Goal: Transaction & Acquisition: Purchase product/service

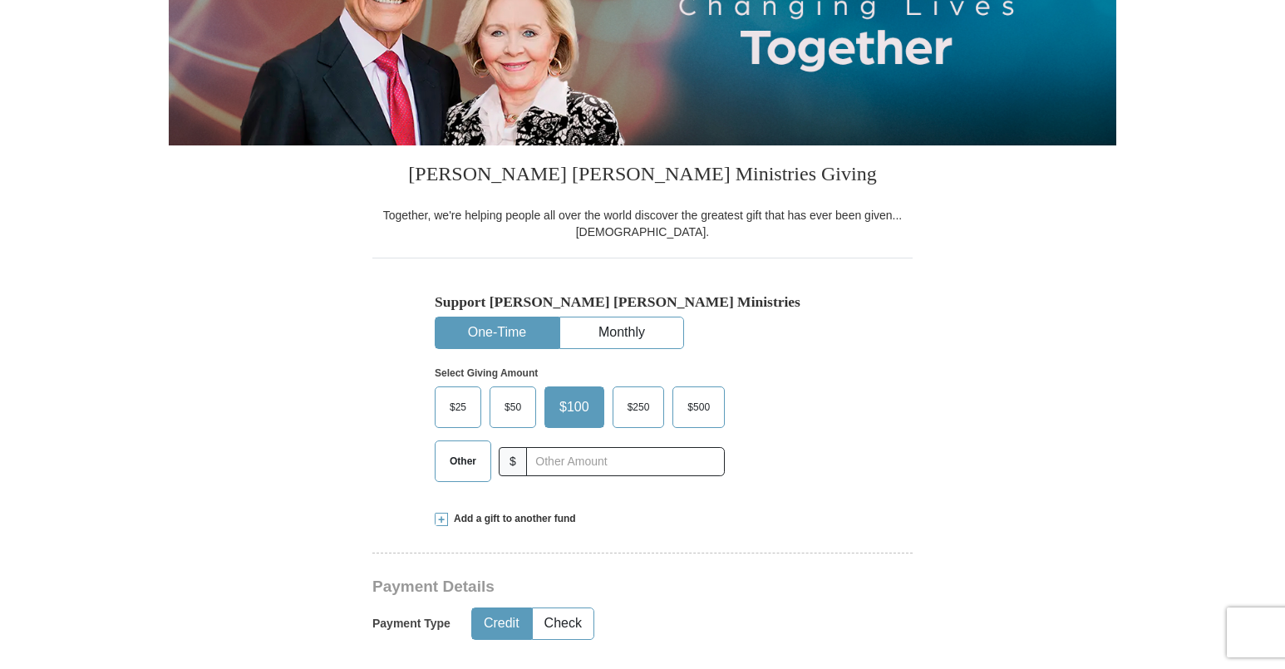
scroll to position [275, 0]
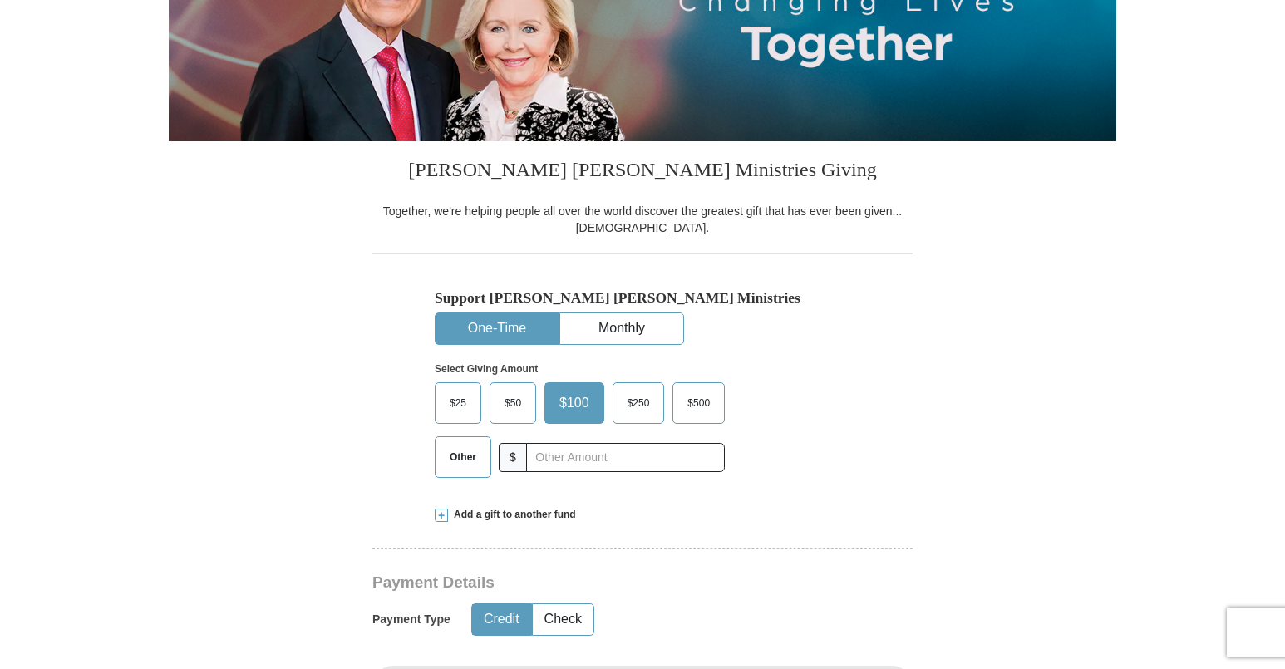
click at [448, 453] on span "Other" at bounding box center [462, 457] width 43 height 25
click at [0, 0] on input "Other" at bounding box center [0, 0] width 0 height 0
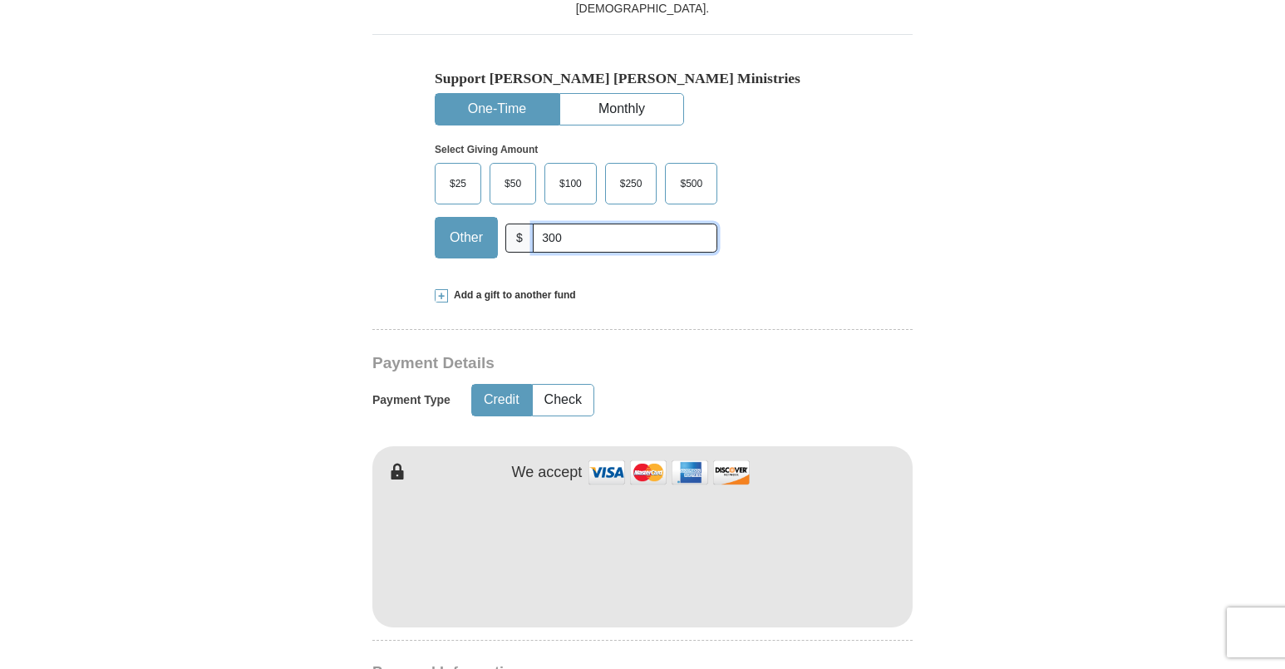
scroll to position [492, 0]
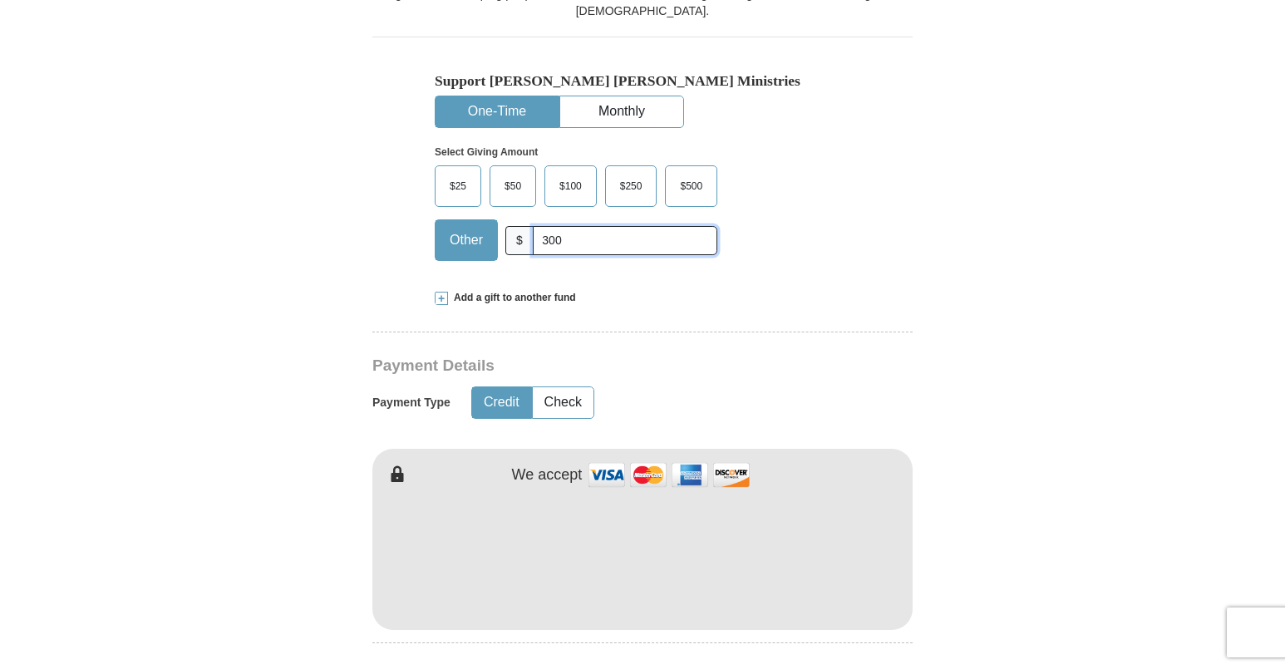
type input "300"
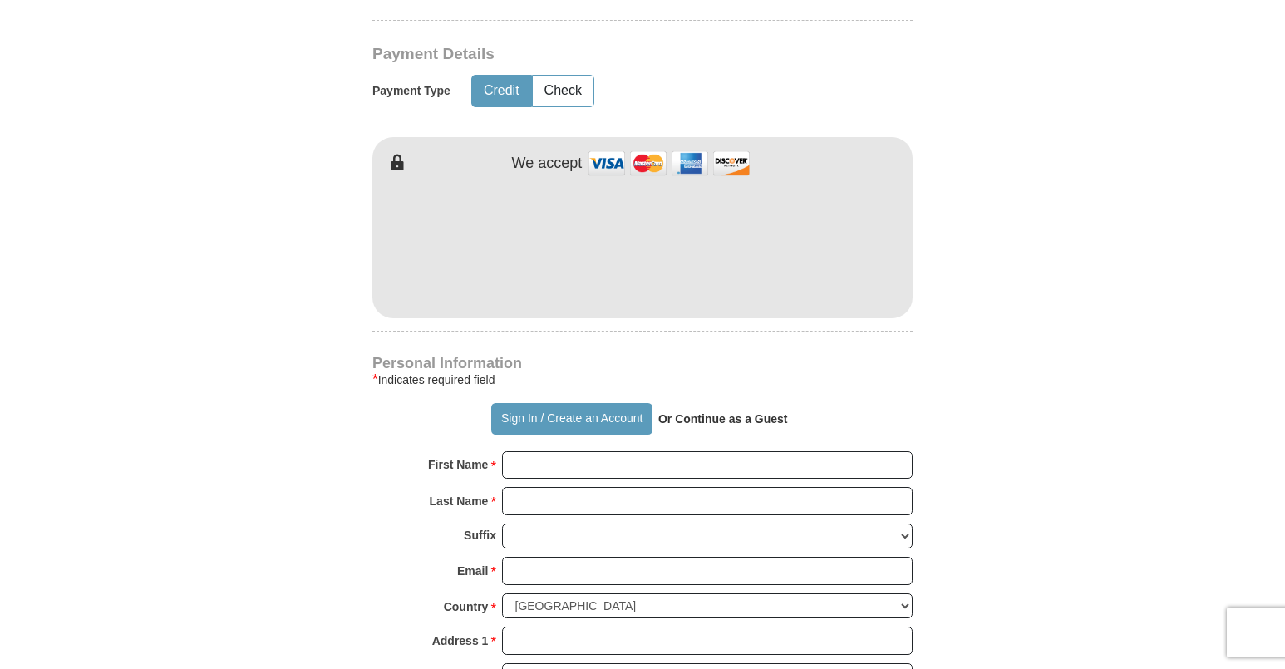
scroll to position [809, 0]
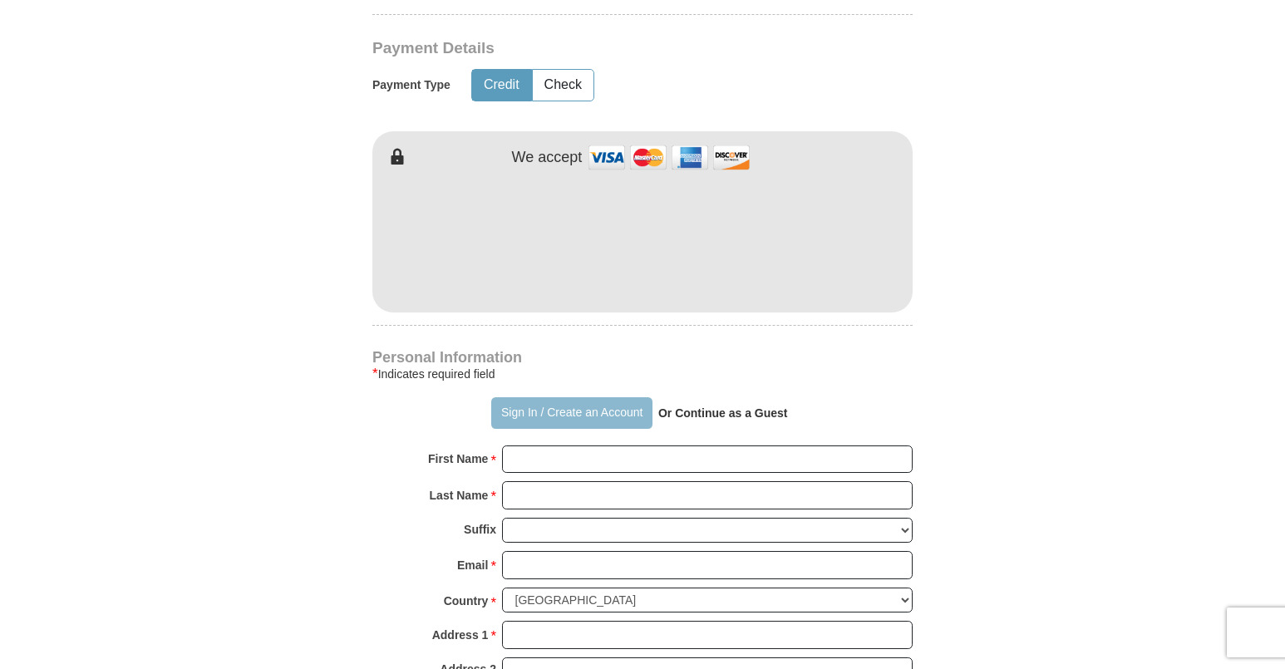
click at [506, 410] on button "Sign In / Create an Account" at bounding box center [571, 413] width 160 height 32
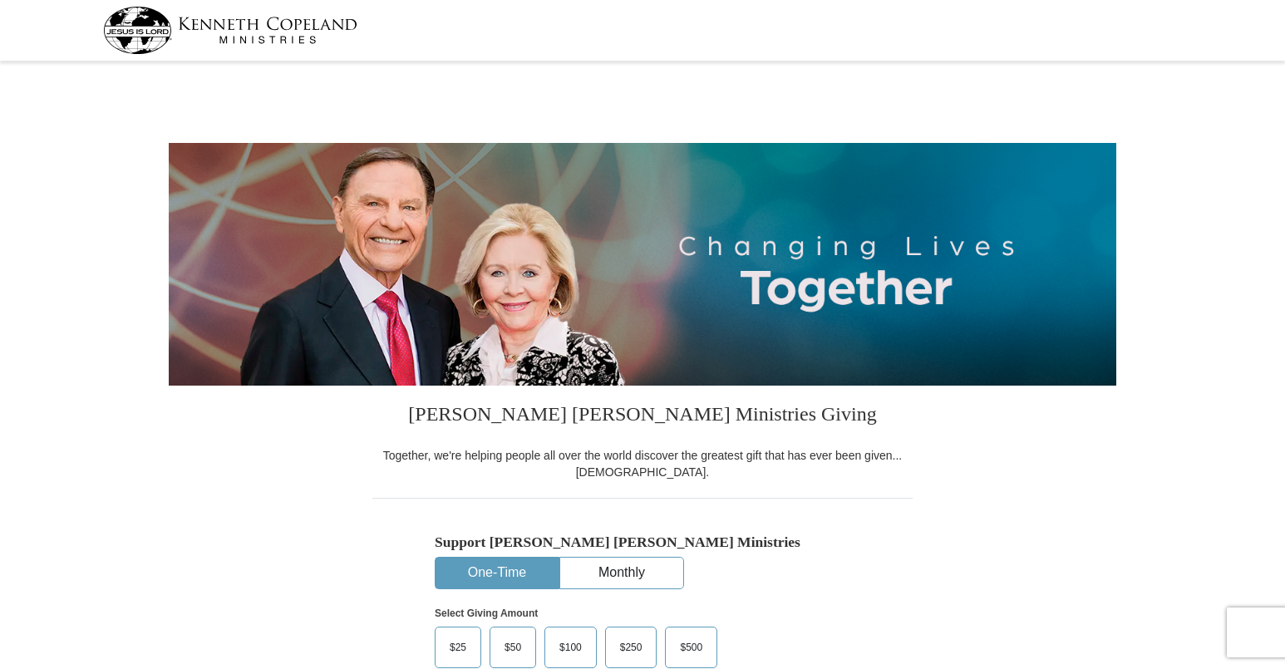
select select "NY"
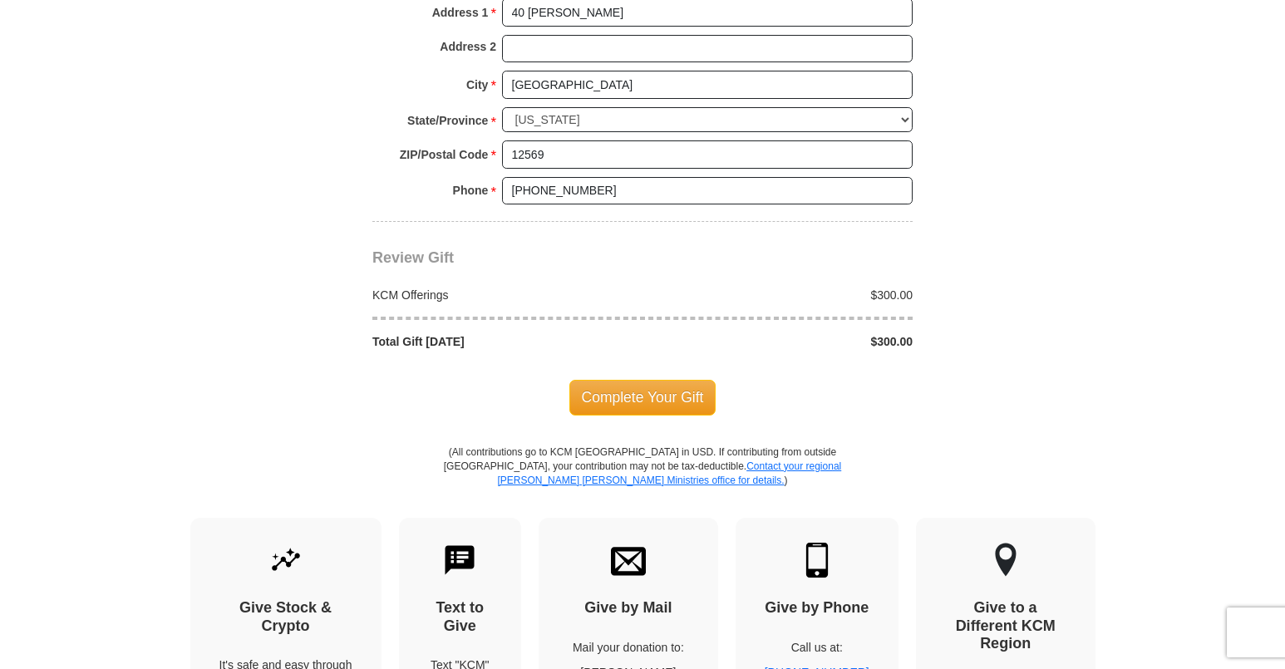
scroll to position [1340, 0]
click at [650, 381] on span "Complete Your Gift" at bounding box center [642, 396] width 147 height 35
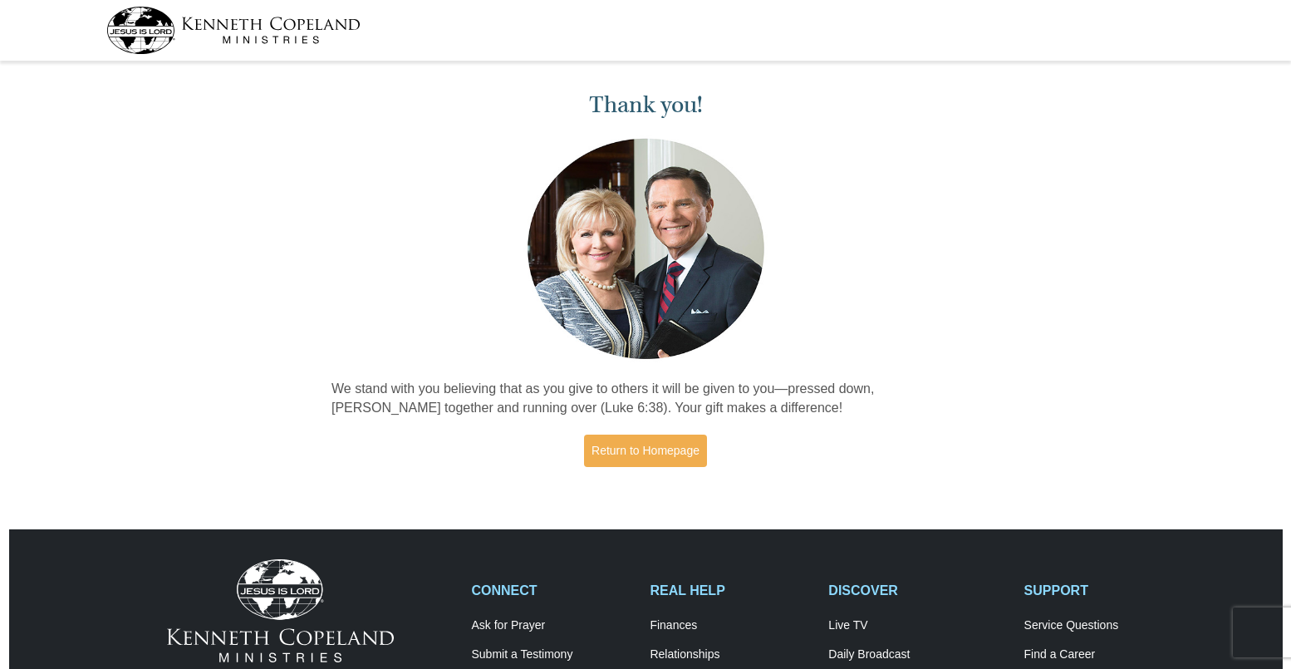
click at [642, 378] on div "Thank you! We stand with you believing that as you give to others it will be gi…" at bounding box center [646, 272] width 646 height 412
click at [638, 375] on div "Thank you! We stand with you believing that as you give to others it will be gi…" at bounding box center [646, 272] width 646 height 412
click at [622, 394] on p "We stand with you believing that as you give to others it will be given to you—…" at bounding box center [646, 399] width 628 height 38
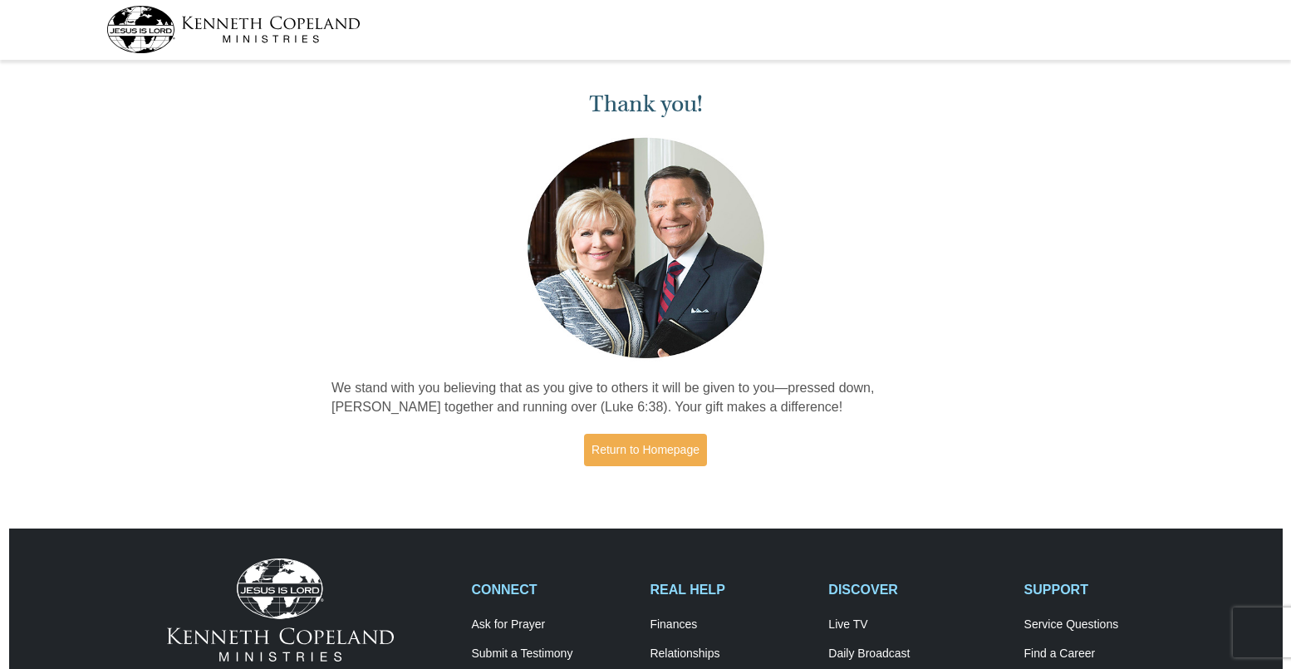
click at [620, 394] on p "We stand with you believing that as you give to others it will be given to you—…" at bounding box center [646, 398] width 628 height 38
drag, startPoint x: 620, startPoint y: 394, endPoint x: 610, endPoint y: 393, distance: 10.0
click at [610, 393] on p "We stand with you believing that as you give to others it will be given to you—…" at bounding box center [646, 398] width 628 height 38
click at [611, 396] on p "We stand with you believing that as you give to others it will be given to you—…" at bounding box center [646, 398] width 628 height 38
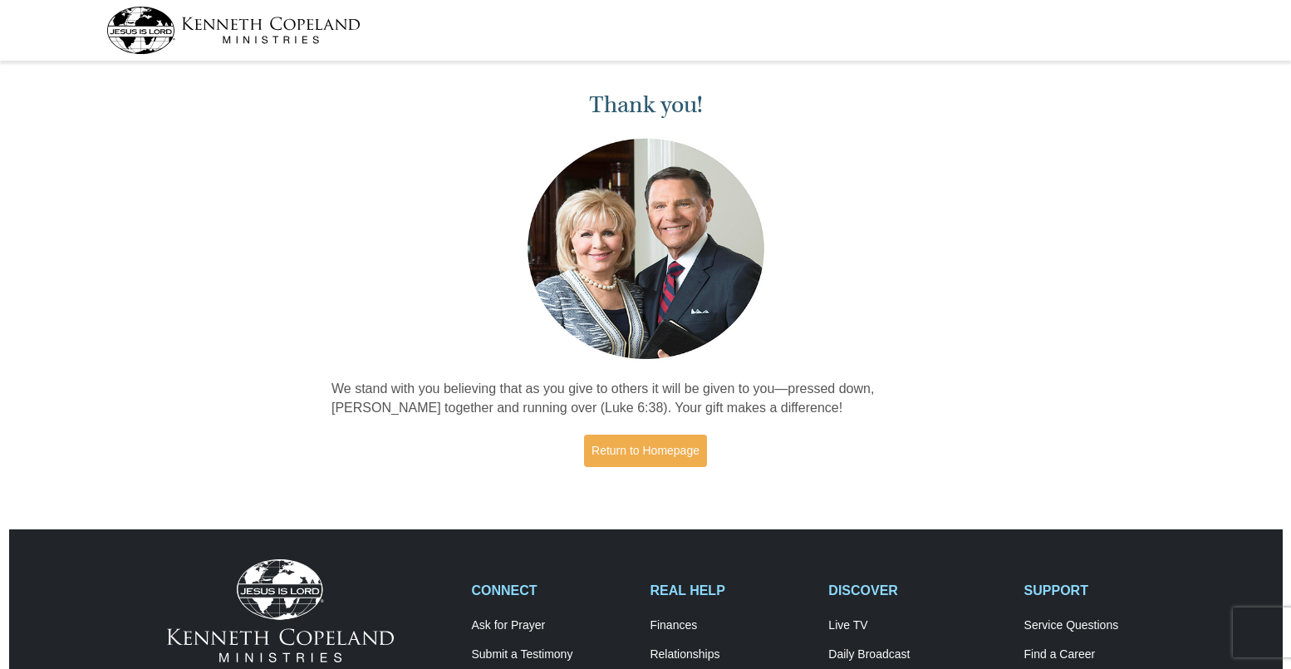
scroll to position [0, 0]
click at [611, 396] on p "We stand with you believing that as you give to others it will be given to you—…" at bounding box center [646, 399] width 628 height 38
